Goal: Check status: Check status

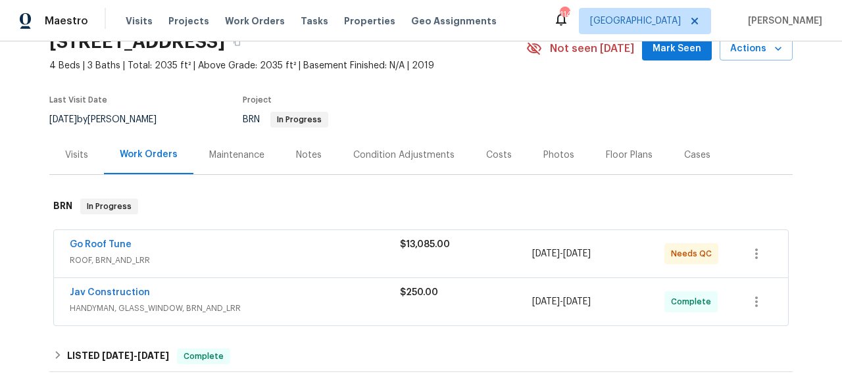
scroll to position [176, 0]
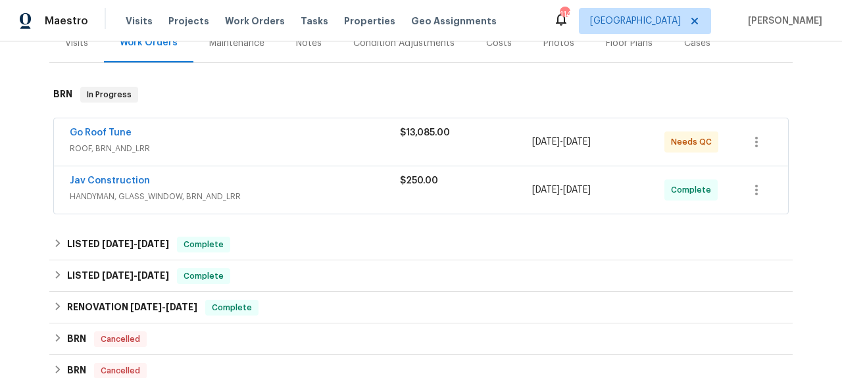
click at [126, 152] on span "ROOF, BRN_AND_LRR" at bounding box center [235, 148] width 330 height 13
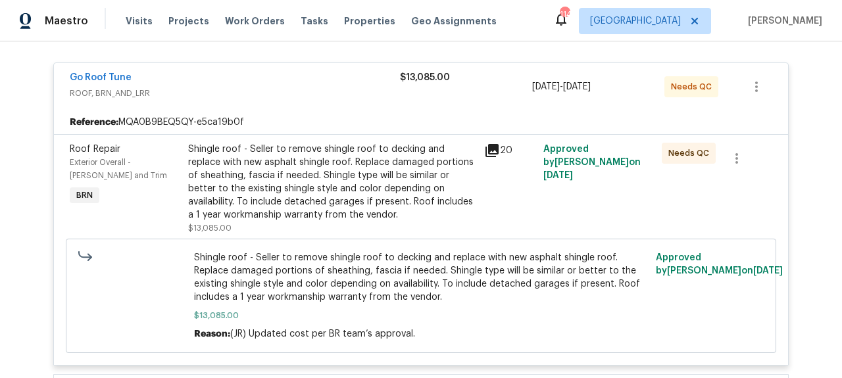
scroll to position [138, 0]
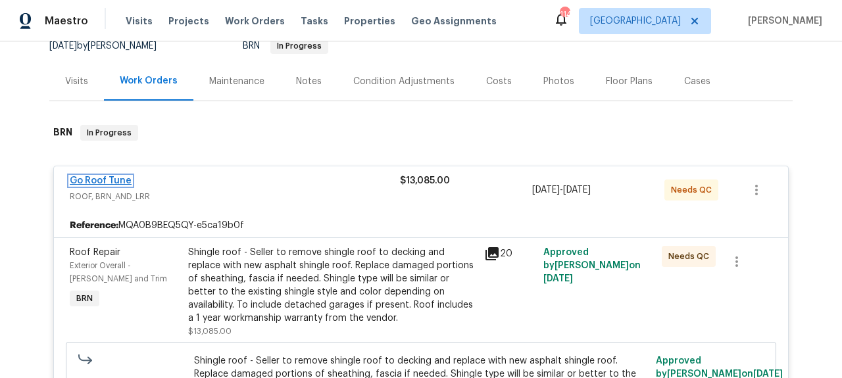
click at [102, 179] on link "Go Roof Tune" at bounding box center [101, 180] width 62 height 9
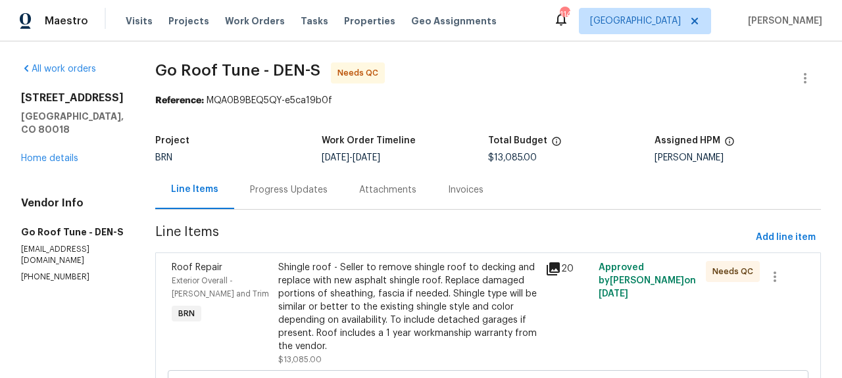
click at [478, 197] on div "Invoices" at bounding box center [465, 189] width 67 height 39
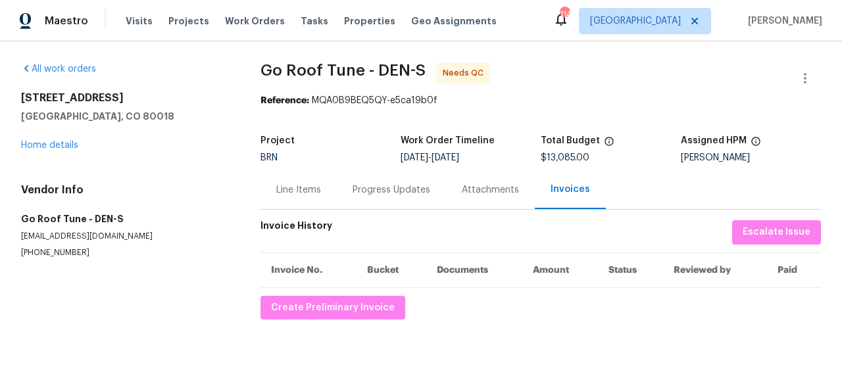
click at [278, 195] on div "Line Items" at bounding box center [298, 190] width 45 height 13
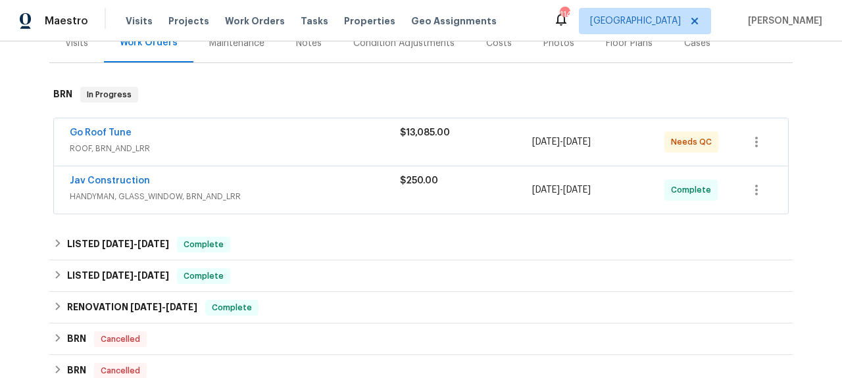
scroll to position [153, 0]
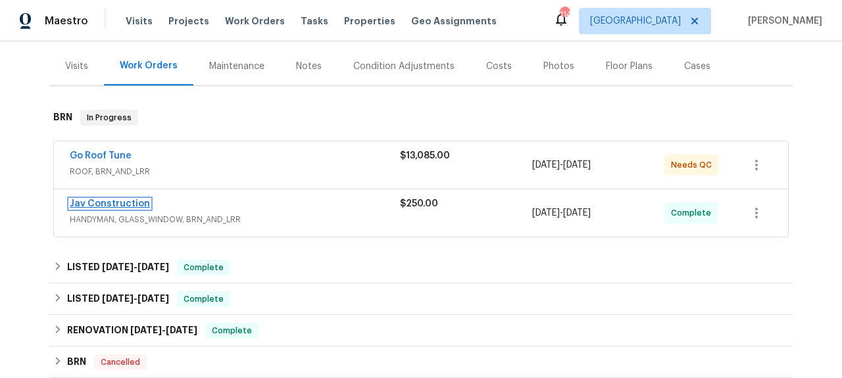
click at [127, 207] on link "Jav Construction" at bounding box center [110, 203] width 80 height 9
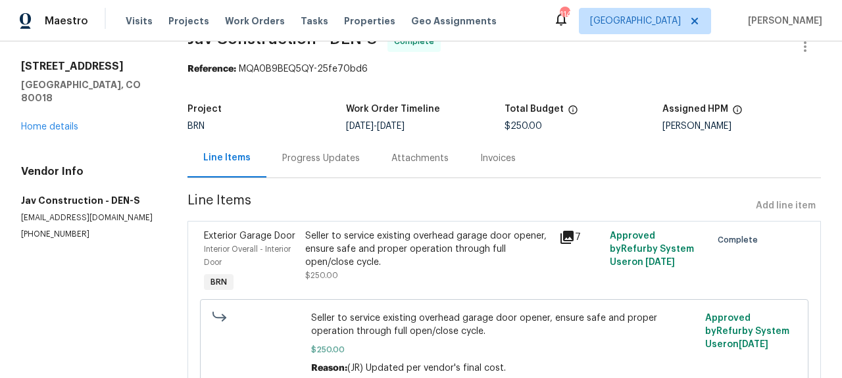
scroll to position [32, 0]
click at [480, 157] on div "Invoices" at bounding box center [498, 157] width 36 height 13
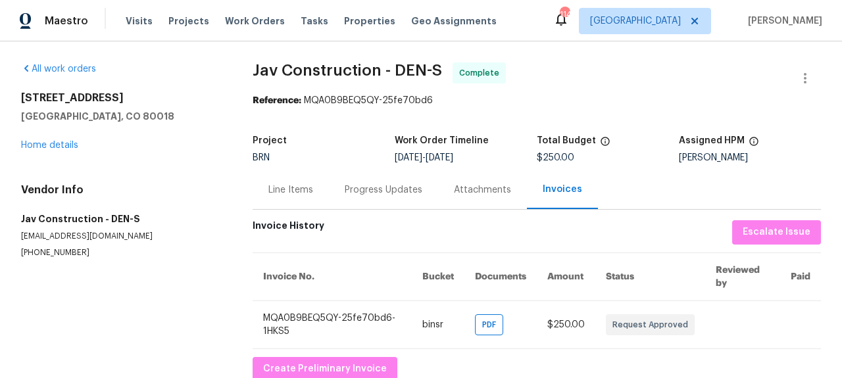
scroll to position [34, 0]
